Goal: Task Accomplishment & Management: Use online tool/utility

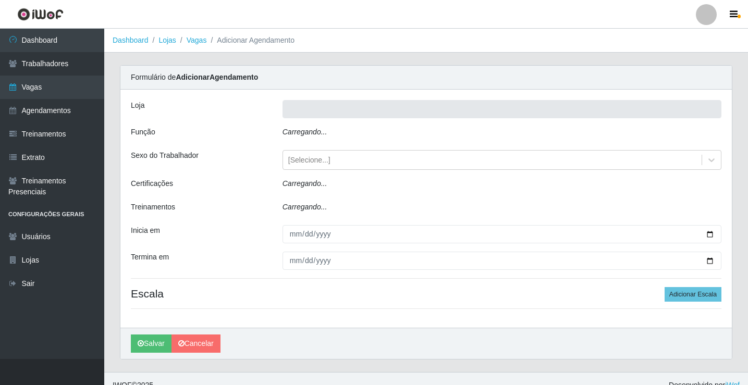
type input "Rede Econômico - Prata"
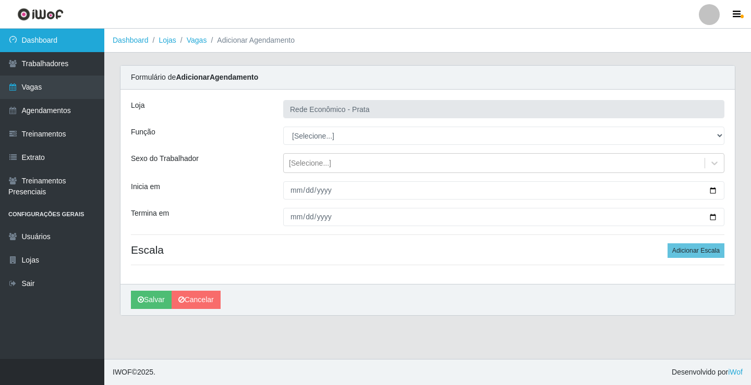
click at [65, 36] on link "Dashboard" at bounding box center [52, 40] width 104 height 23
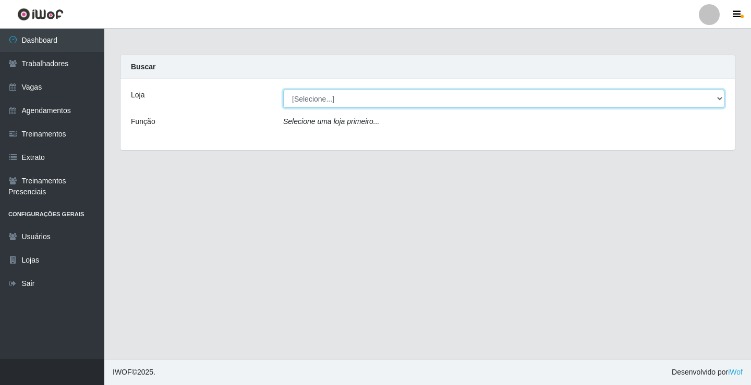
click at [722, 102] on select "[Selecione...] Rede Econômico - Prata" at bounding box center [503, 99] width 441 height 18
select select "192"
click at [283, 90] on select "[Selecione...] Rede Econômico - Prata" at bounding box center [503, 99] width 441 height 18
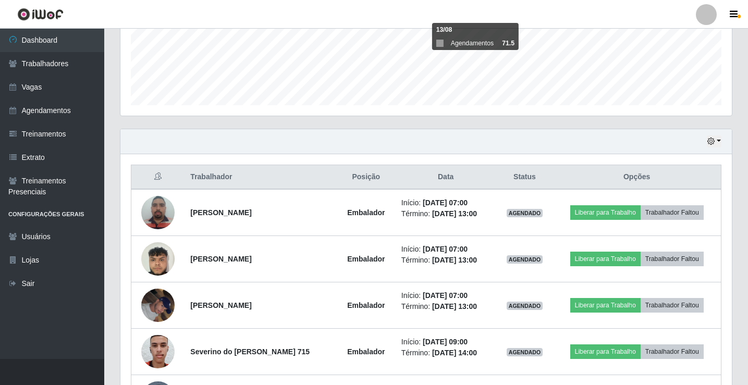
scroll to position [313, 0]
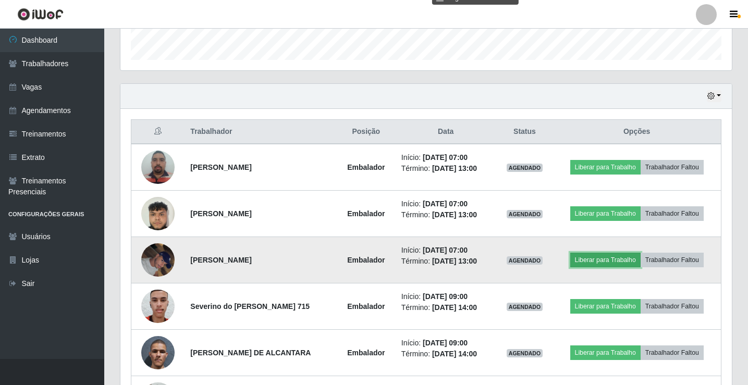
click at [618, 260] on button "Liberar para Trabalho" at bounding box center [605, 260] width 70 height 15
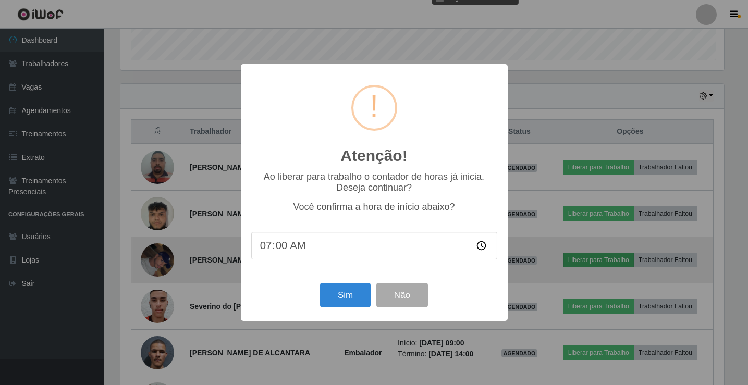
scroll to position [216, 606]
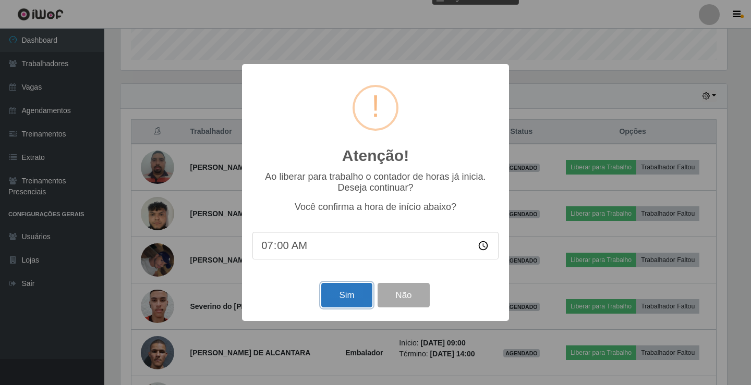
click at [338, 292] on button "Sim" at bounding box center [346, 295] width 51 height 24
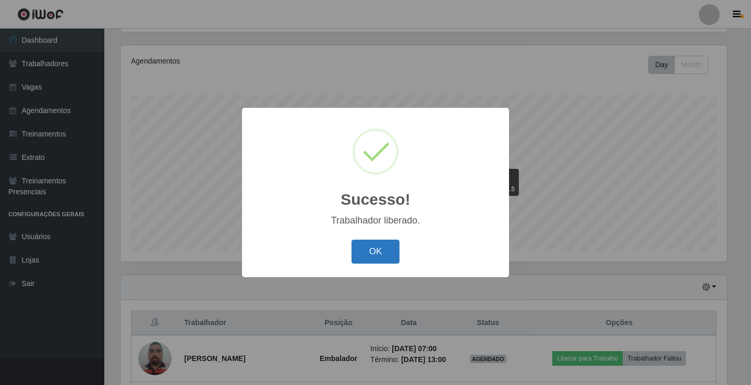
click at [370, 255] on button "OK" at bounding box center [375, 252] width 48 height 24
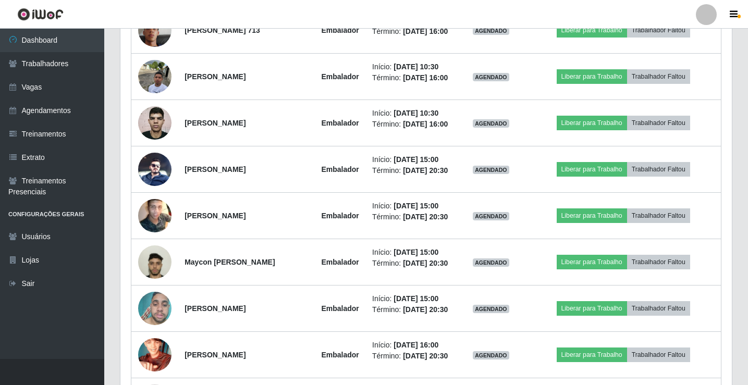
scroll to position [676, 0]
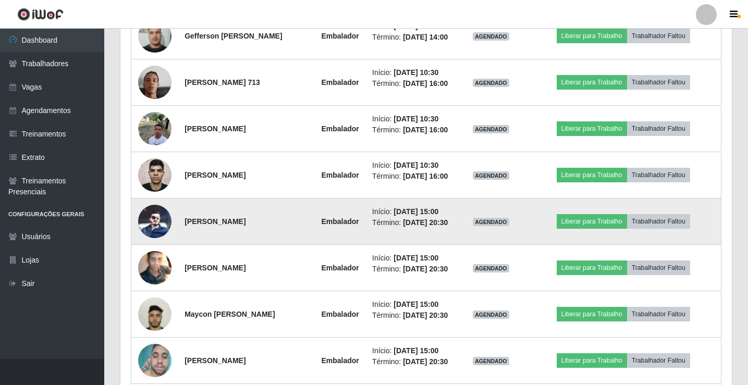
click at [159, 238] on img at bounding box center [154, 221] width 33 height 33
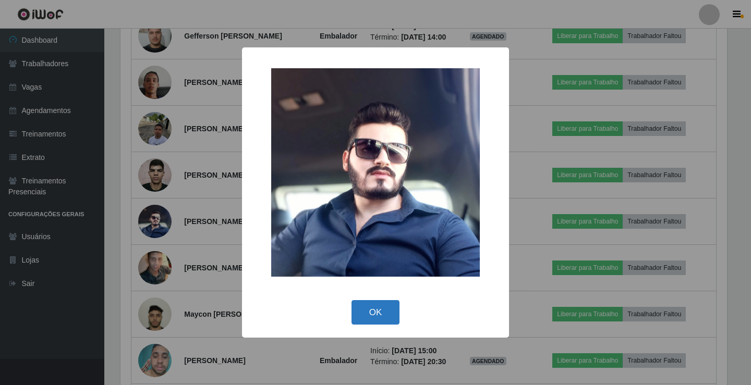
click at [374, 310] on button "OK" at bounding box center [375, 312] width 48 height 24
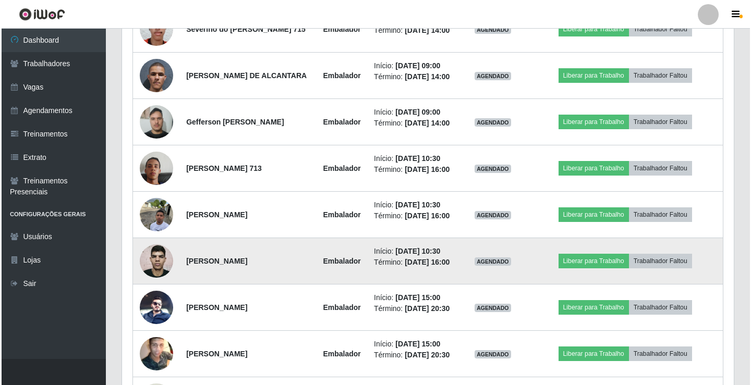
scroll to position [572, 0]
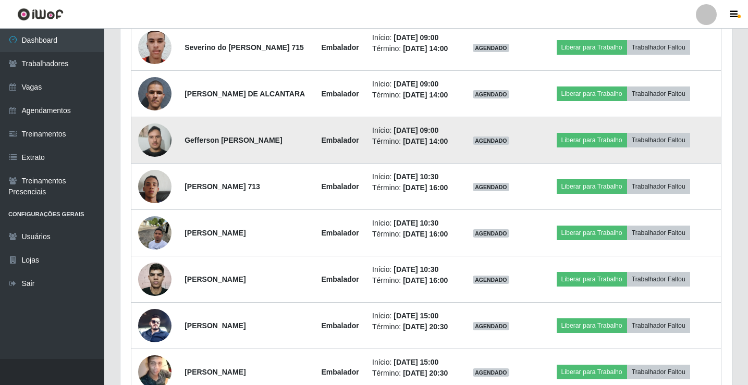
click at [152, 162] on img at bounding box center [154, 140] width 33 height 44
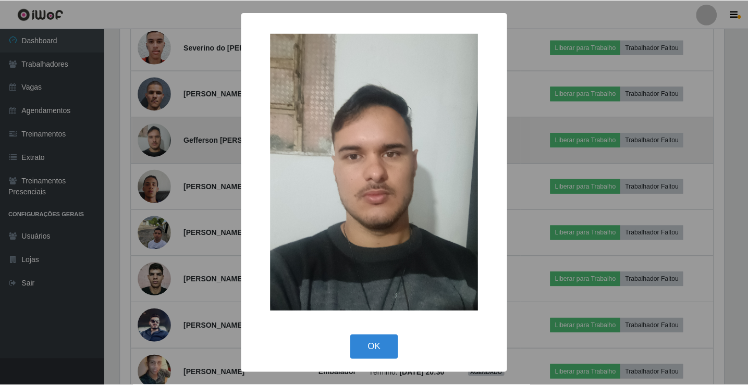
scroll to position [216, 606]
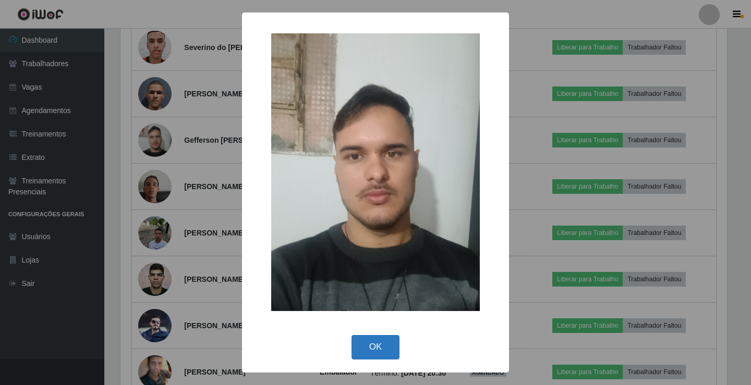
click at [360, 350] on button "OK" at bounding box center [375, 347] width 48 height 24
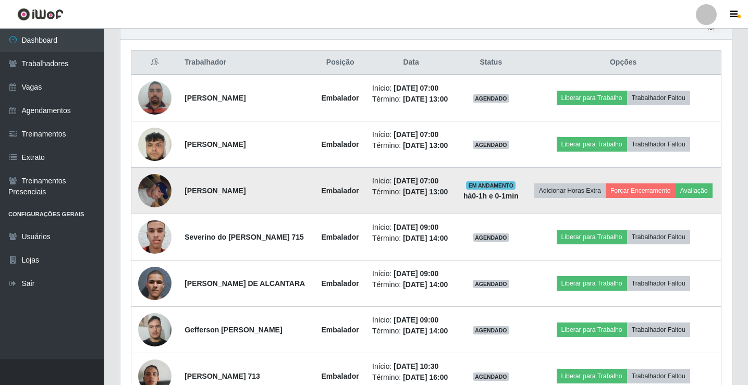
scroll to position [0, 0]
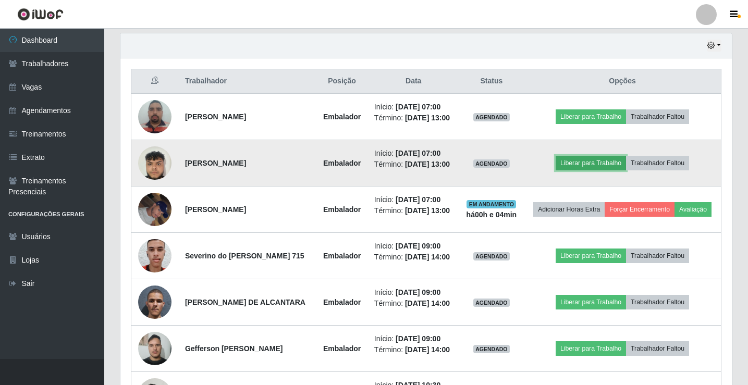
click at [602, 170] on button "Liberar para Trabalho" at bounding box center [591, 163] width 70 height 15
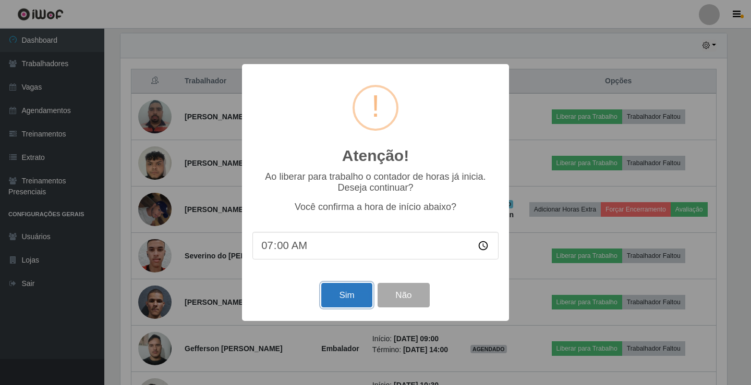
click at [360, 300] on button "Sim" at bounding box center [346, 295] width 51 height 24
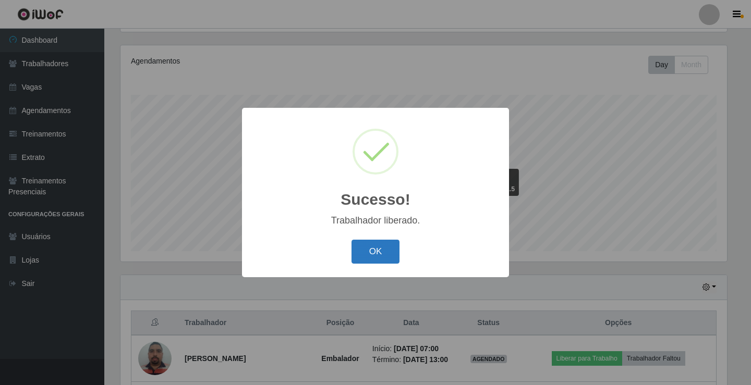
click at [387, 248] on button "OK" at bounding box center [375, 252] width 48 height 24
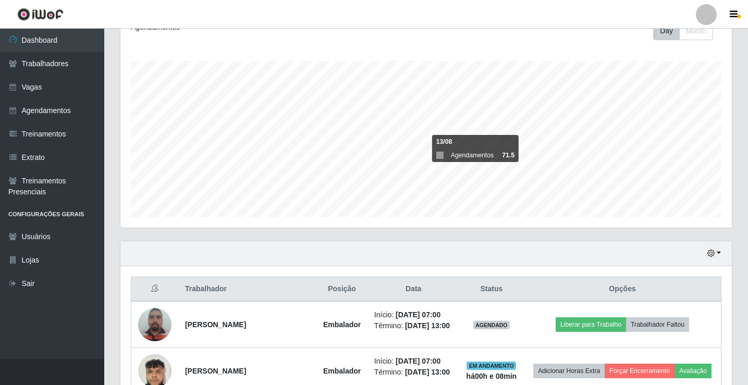
scroll to position [174, 0]
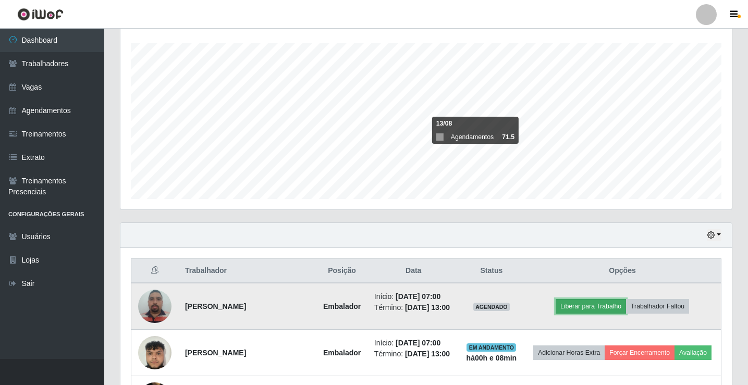
click at [575, 306] on button "Liberar para Trabalho" at bounding box center [591, 306] width 70 height 15
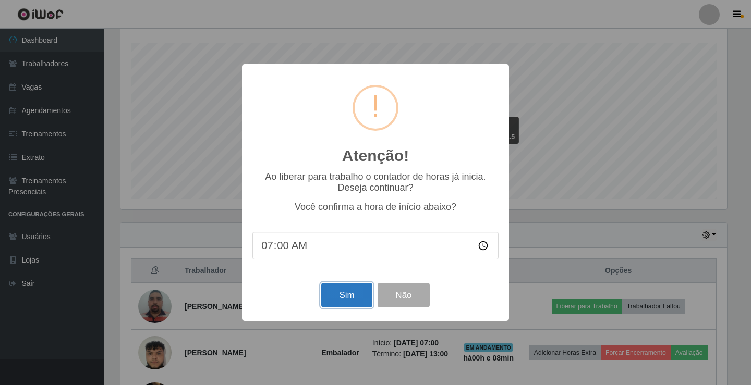
click at [345, 302] on button "Sim" at bounding box center [346, 295] width 51 height 24
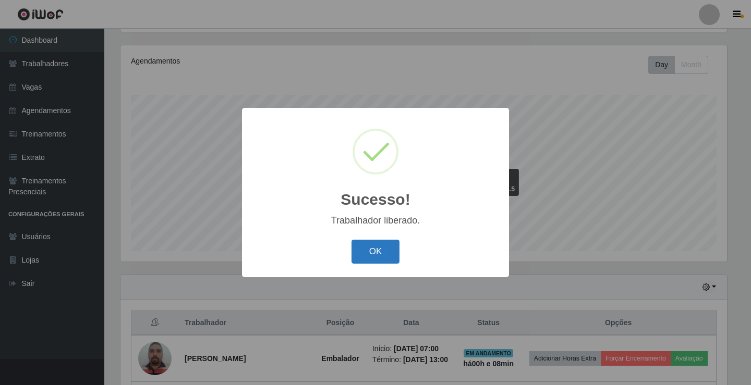
click at [368, 262] on button "OK" at bounding box center [375, 252] width 48 height 24
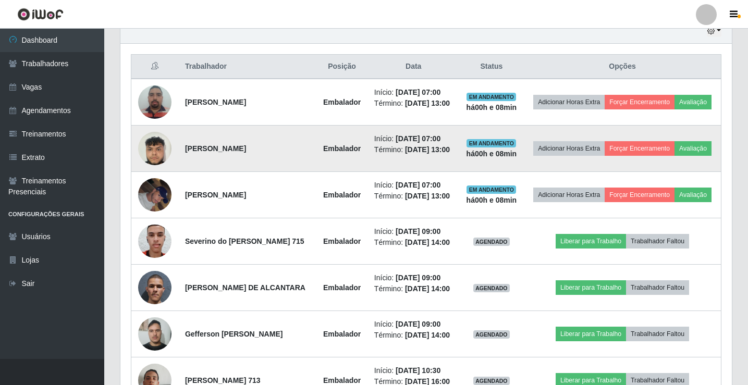
scroll to position [382, 0]
